Goal: Register for event/course

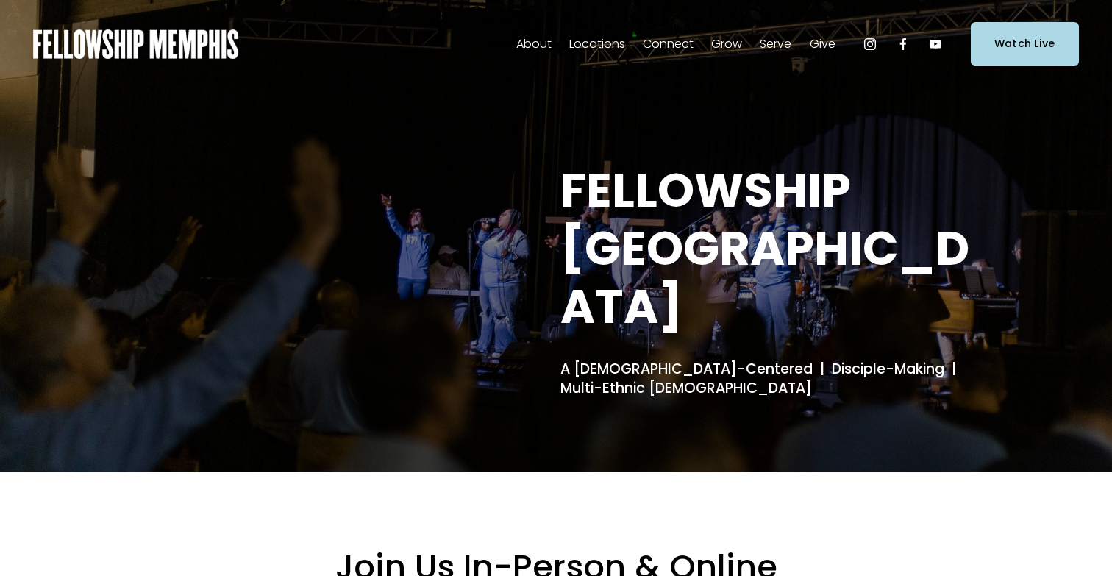
click at [0, 0] on span "Events" at bounding box center [0, 0] width 0 height 0
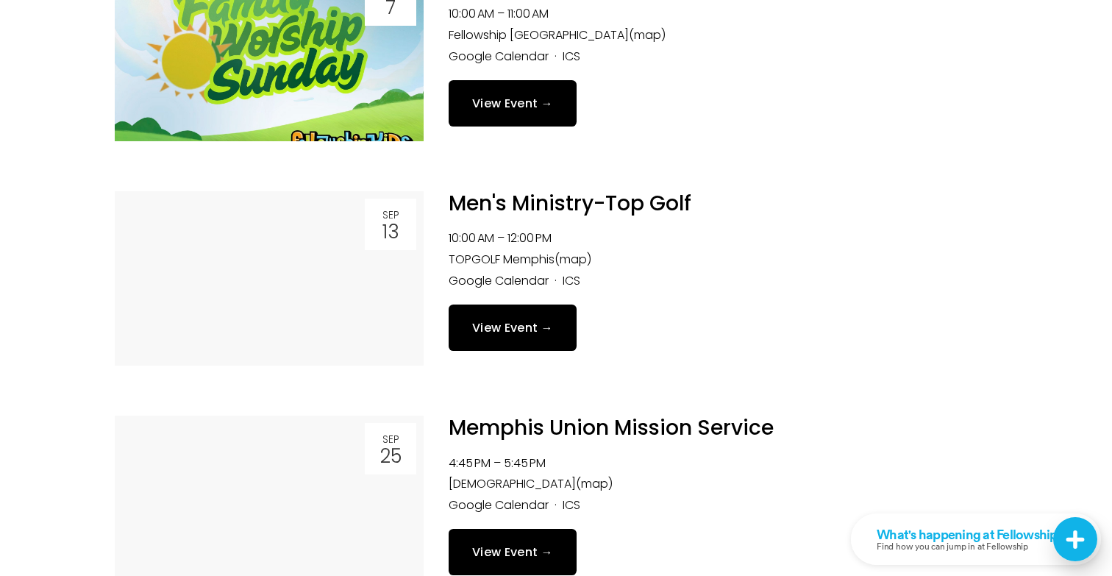
scroll to position [2220, 0]
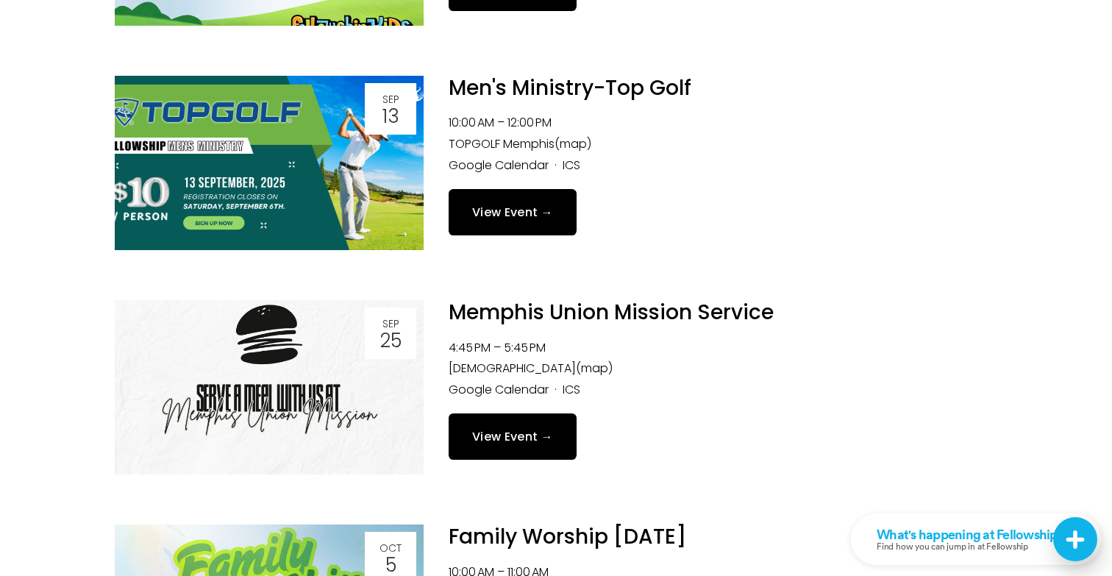
click at [566, 90] on link "Men's Ministry-Top Golf" at bounding box center [569, 88] width 243 height 29
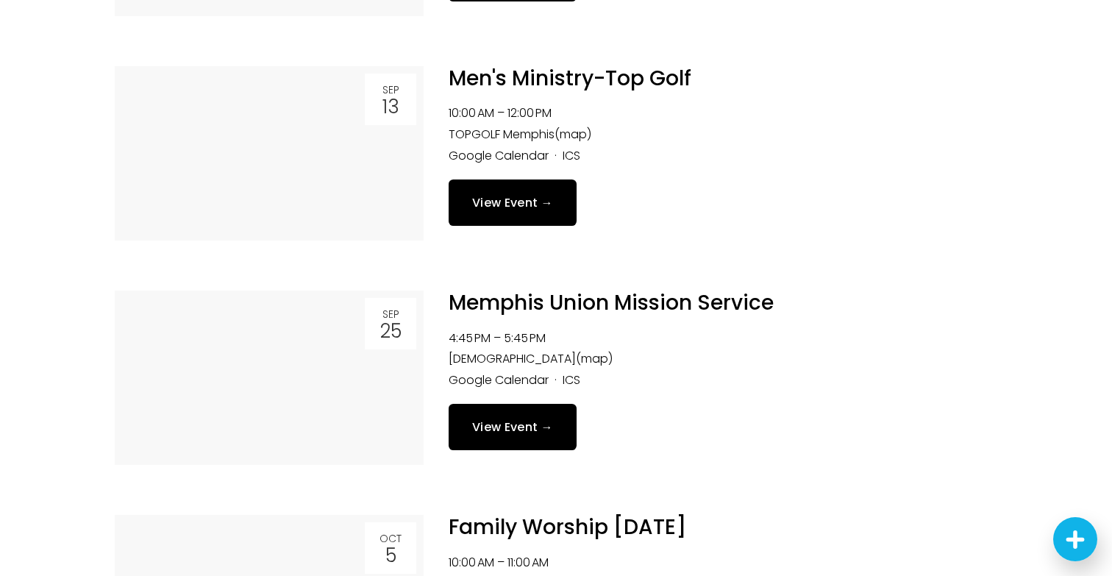
scroll to position [2229, 0]
